Goal: Task Accomplishment & Management: Manage account settings

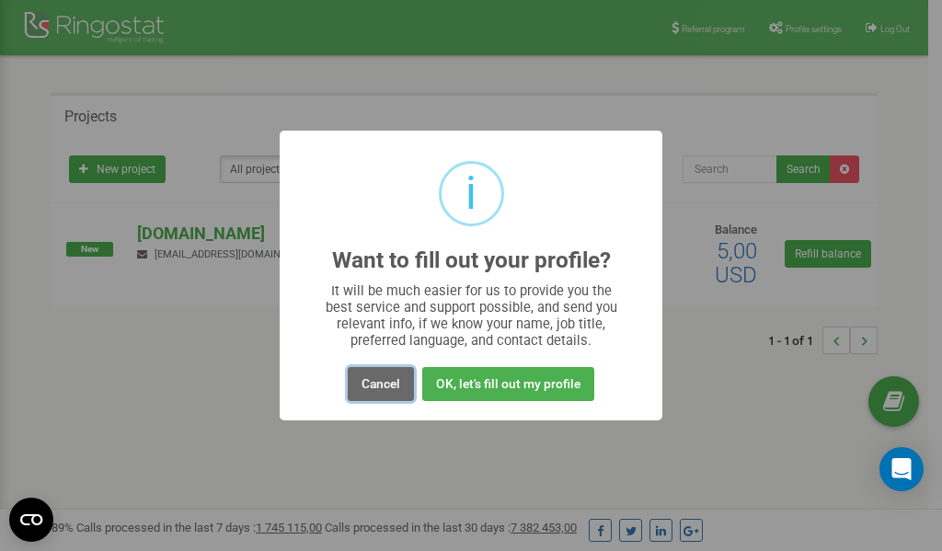
click at [384, 386] on button "Cancel" at bounding box center [381, 384] width 66 height 34
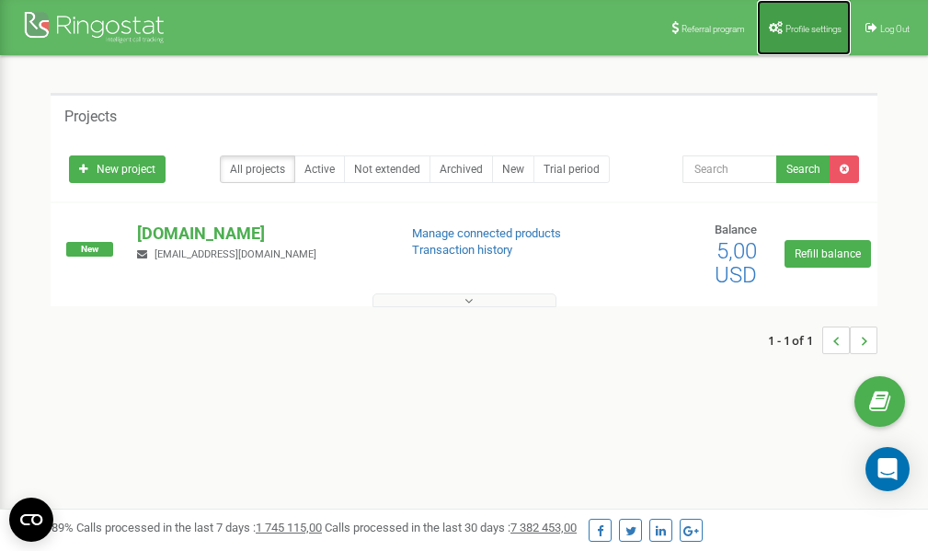
click at [800, 32] on span "Profile settings" at bounding box center [813, 29] width 56 height 10
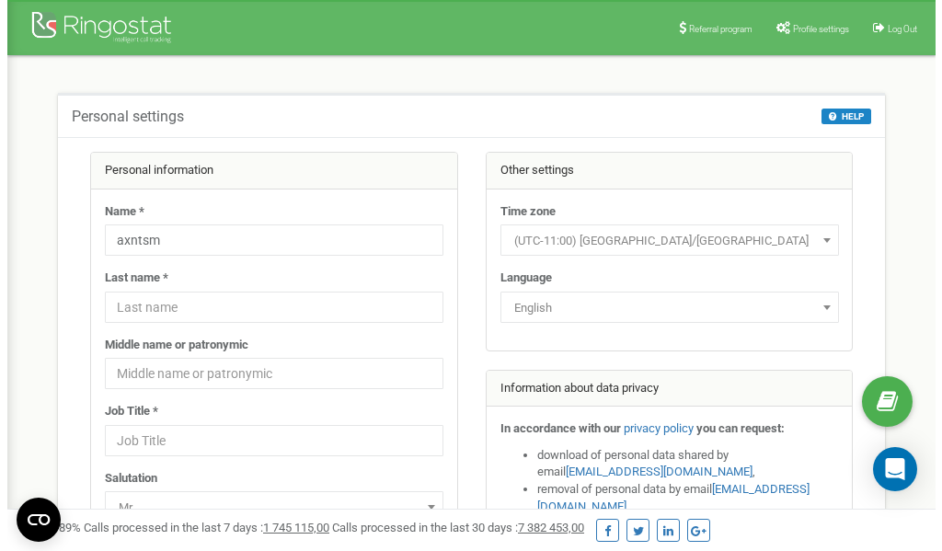
scroll to position [92, 0]
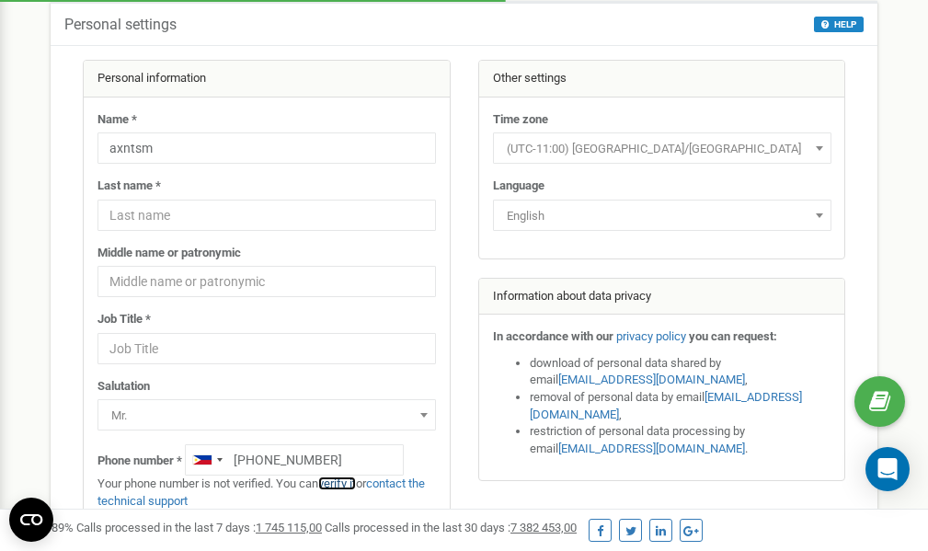
click at [345, 485] on link "verify it" at bounding box center [337, 483] width 38 height 14
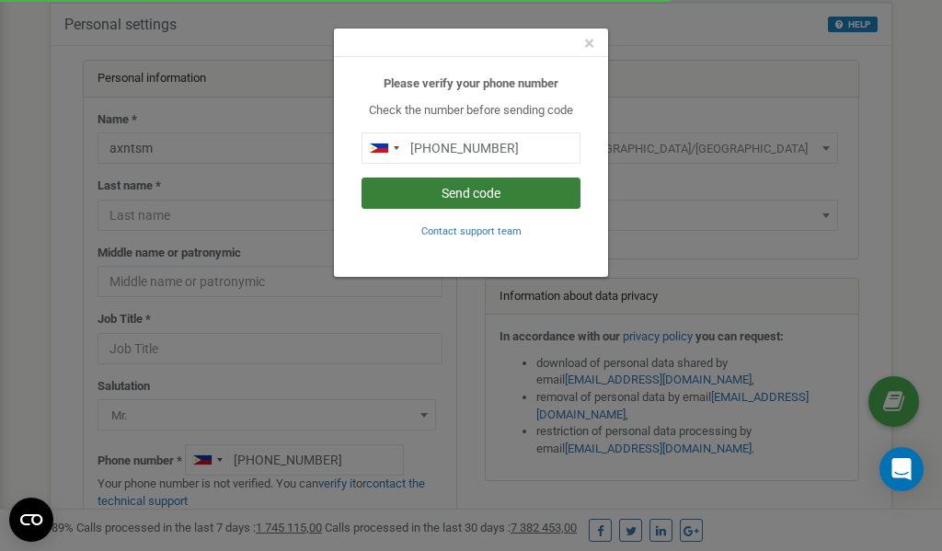
click at [505, 195] on button "Send code" at bounding box center [470, 192] width 219 height 31
